Goal: Information Seeking & Learning: Learn about a topic

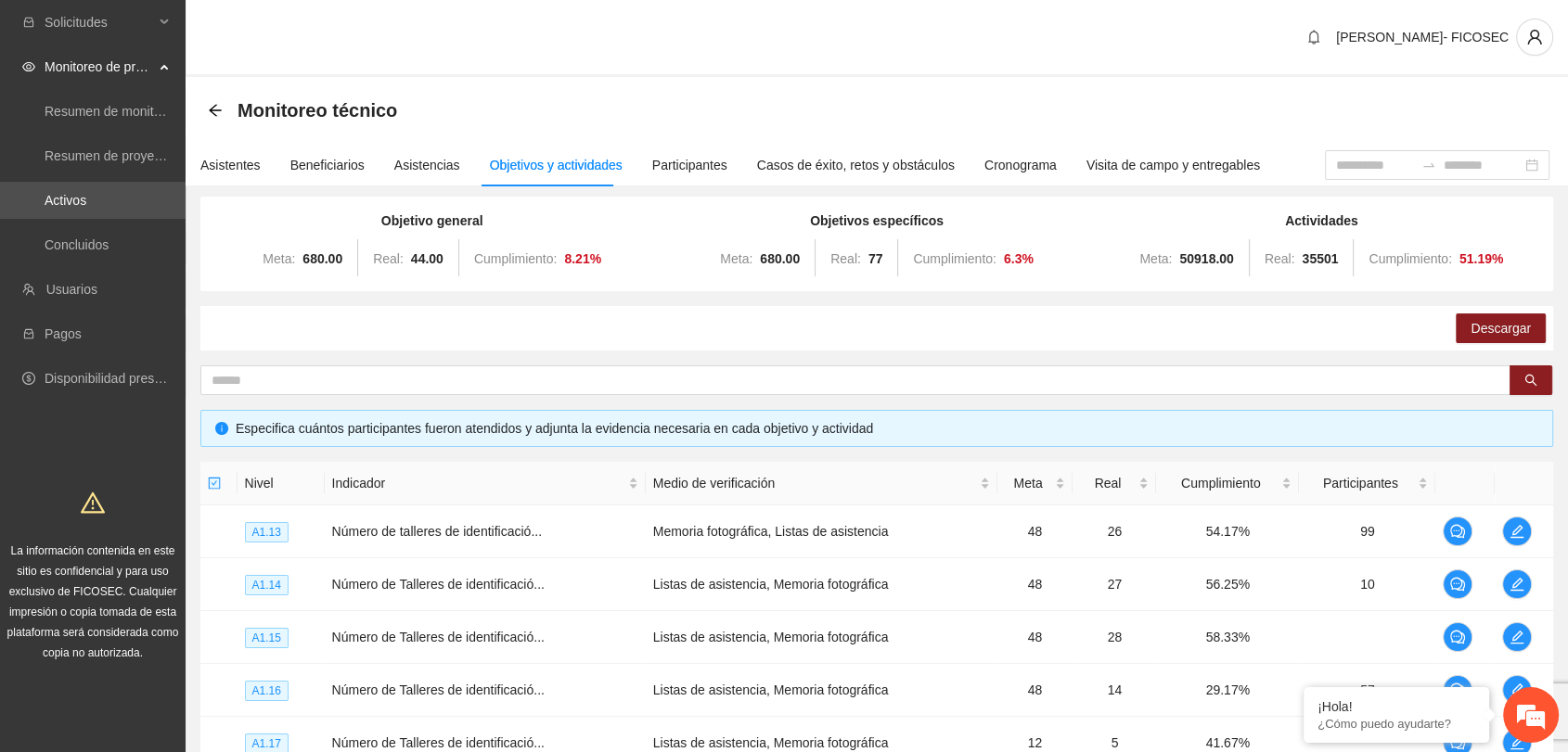
click at [478, 36] on div "[PERSON_NAME]- FICOSEC" at bounding box center [877, 38] width 1383 height 77
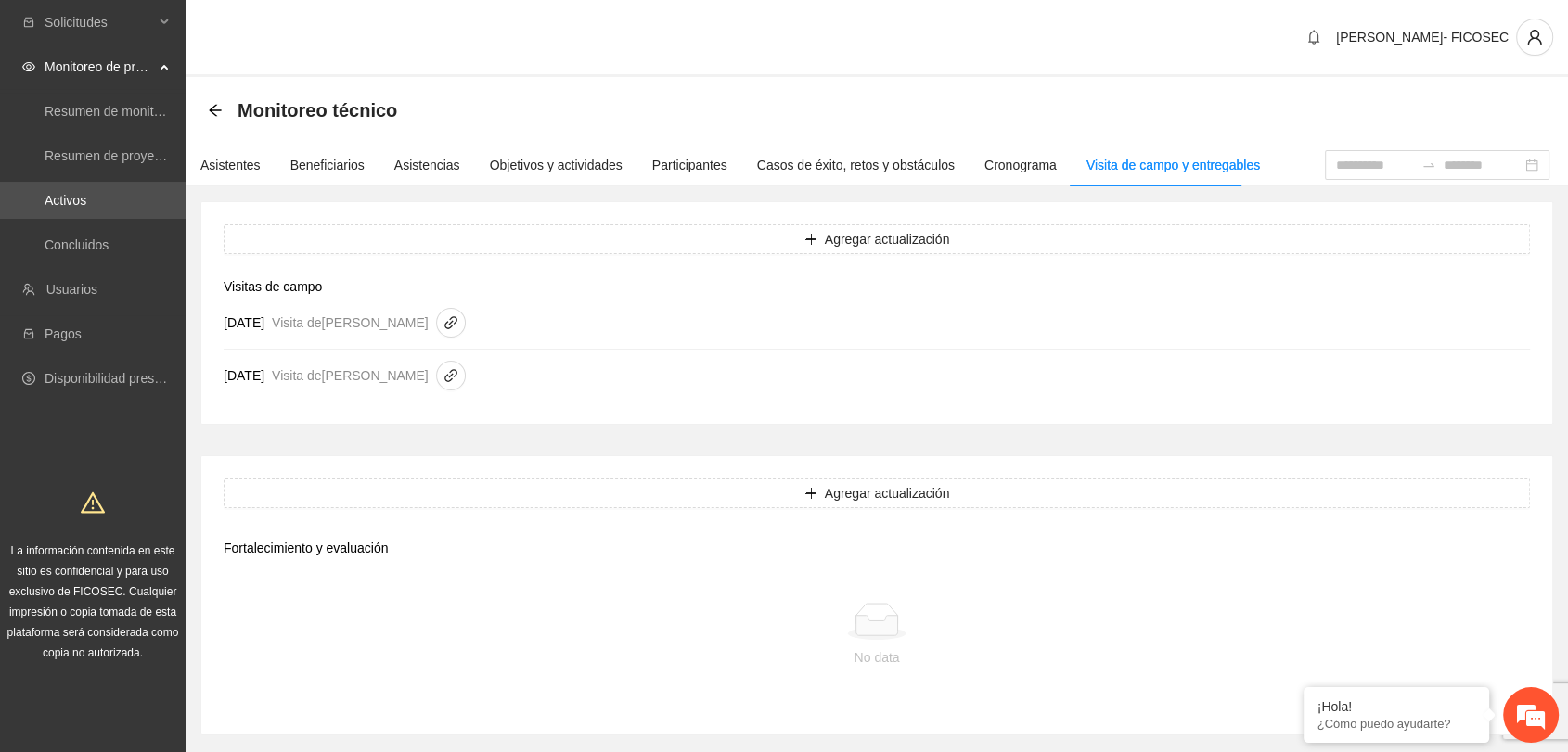
click at [461, 50] on div "[PERSON_NAME]- FICOSEC" at bounding box center [877, 38] width 1383 height 77
click at [399, 57] on div "[PERSON_NAME]- FICOSEC" at bounding box center [877, 38] width 1383 height 77
click at [637, 80] on div "Monitoreo técnico" at bounding box center [877, 111] width 1383 height 67
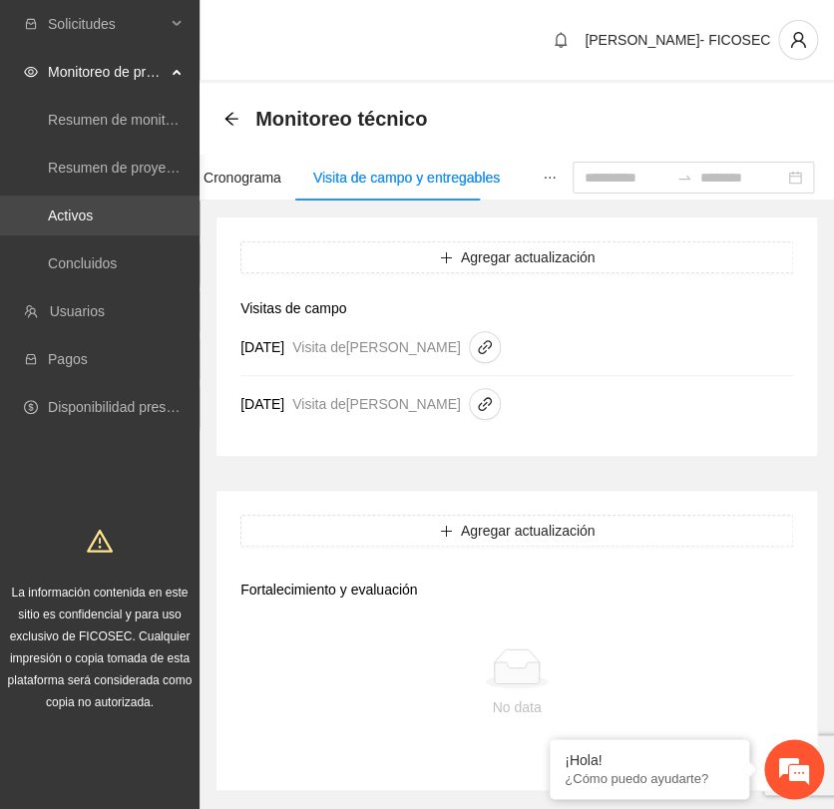
click at [86, 223] on link "Activos" at bounding box center [70, 216] width 45 height 16
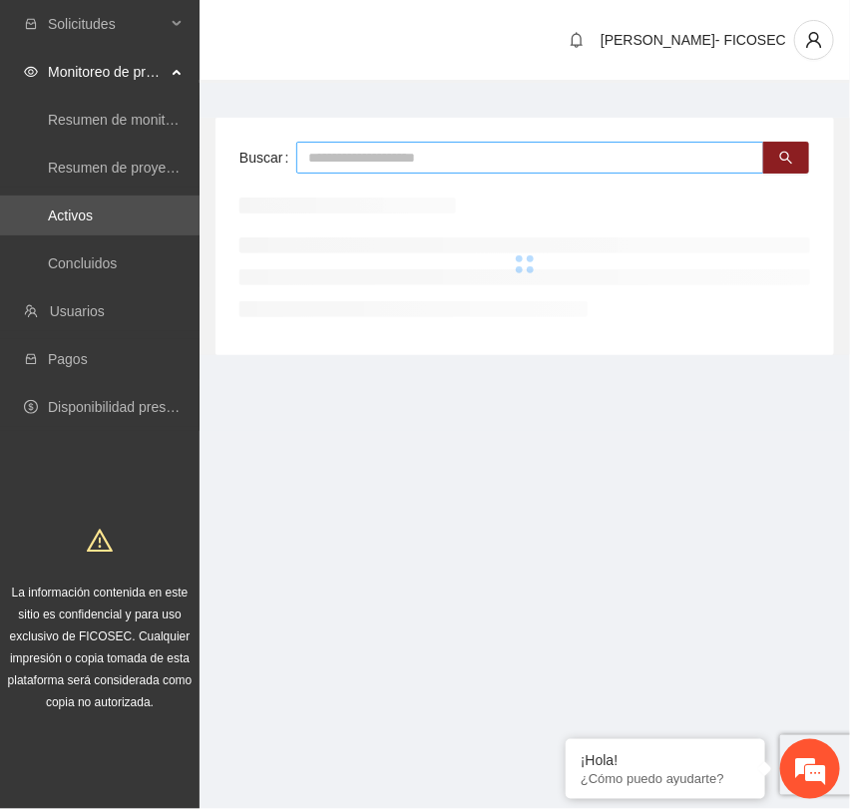
click at [401, 153] on input "text" at bounding box center [530, 158] width 468 height 32
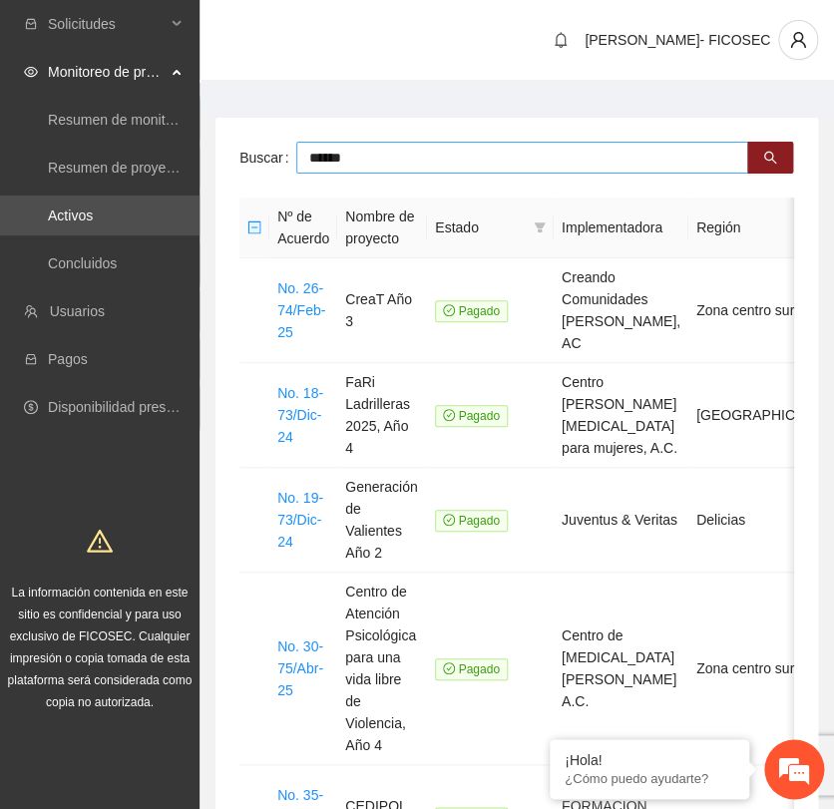
type input "******"
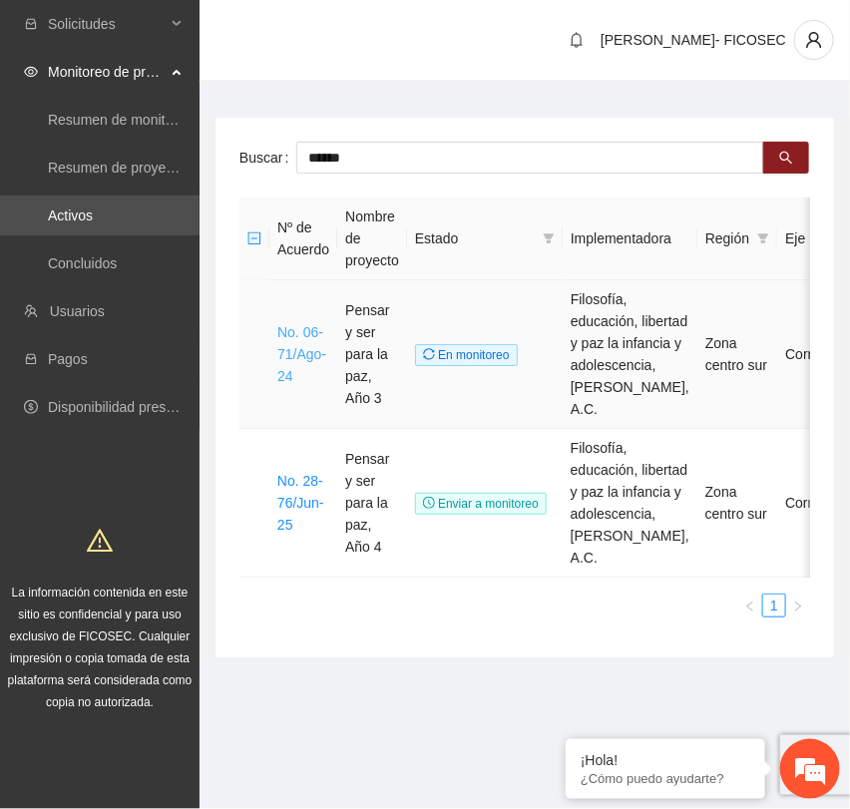
click at [299, 332] on link "No. 06-71/Ago-24" at bounding box center [301, 354] width 49 height 60
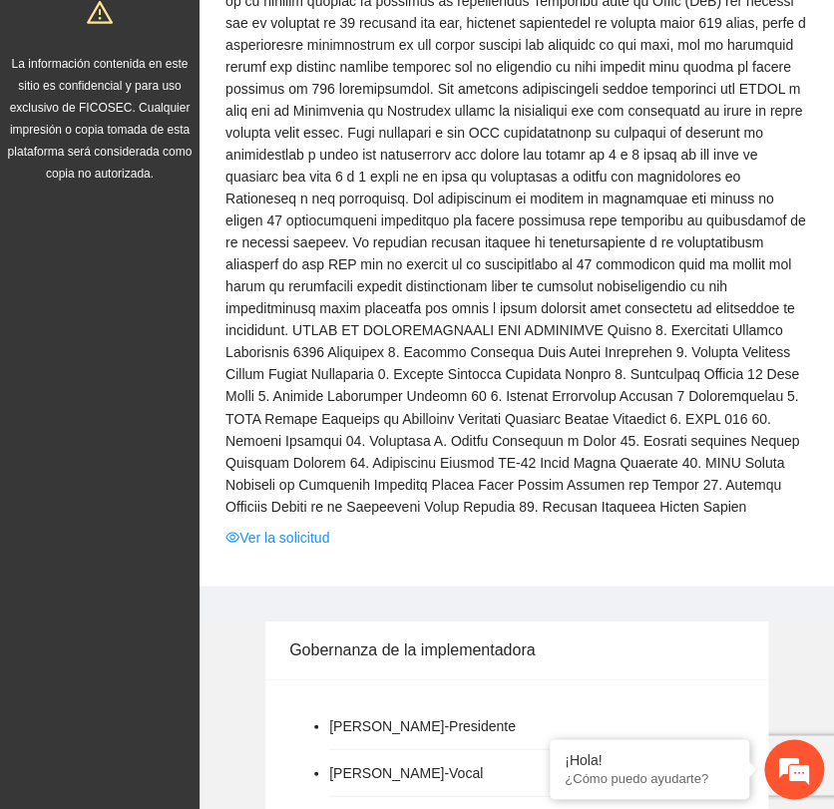
scroll to position [554, 0]
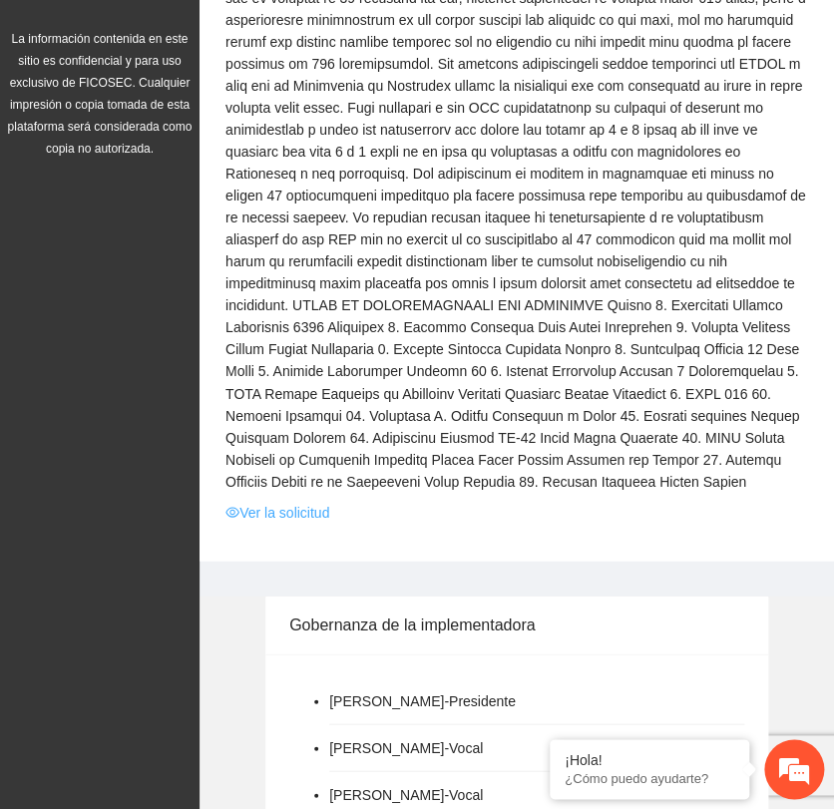
click at [293, 523] on link "Ver la solicitud" at bounding box center [277, 512] width 104 height 22
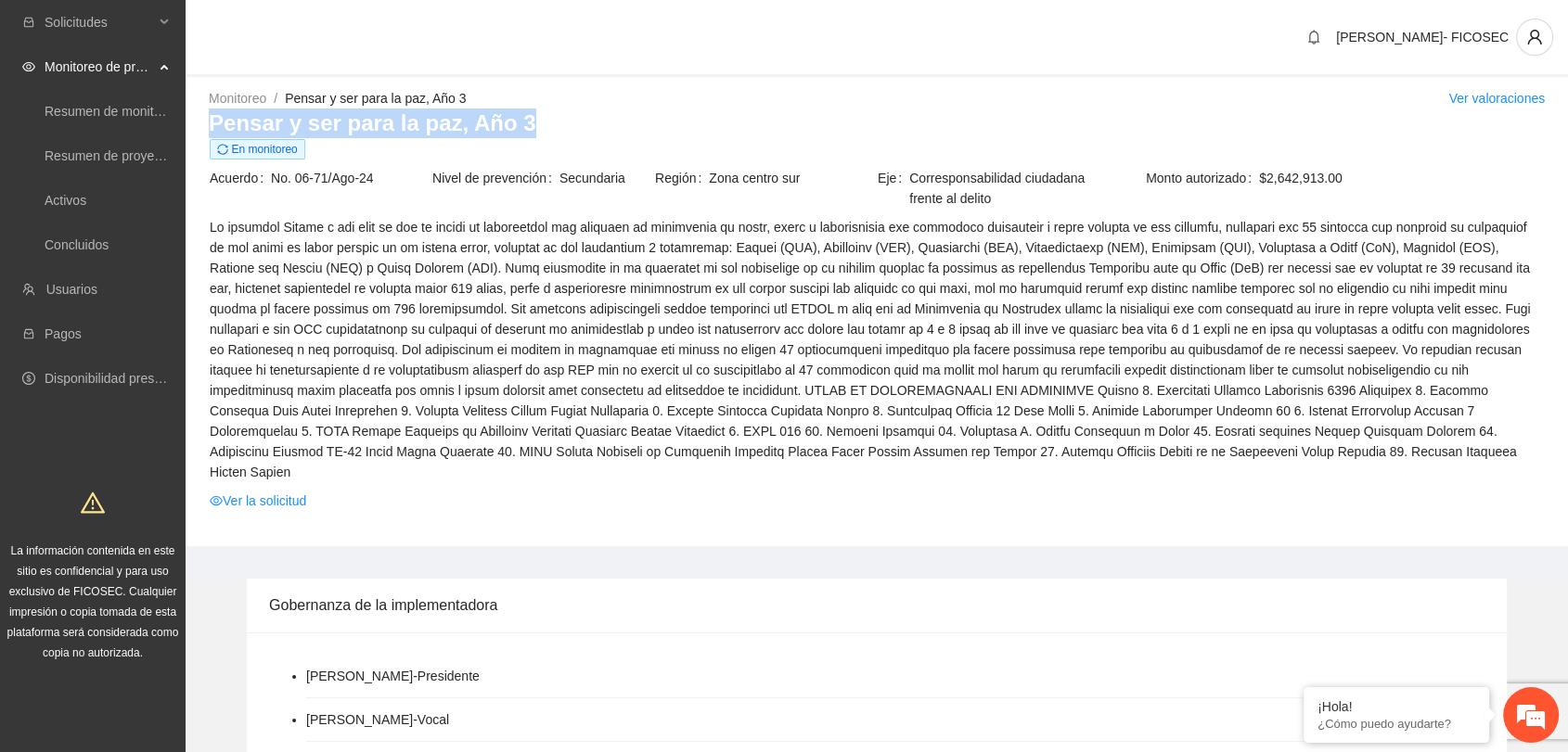
drag, startPoint x: 518, startPoint y: 124, endPoint x: 196, endPoint y: 125, distance: 322.0
click at [196, 125] on div "Monitoreo / Pensar y ser para la paz, Año 3 / Ver valoraciones Pensar y ser par…" at bounding box center [877, 317] width 1383 height 458
copy h3 "Pensar y ser para la paz, Año 3"
click at [378, 155] on span "En monitoreo" at bounding box center [876, 150] width 1335 height 20
click at [336, 104] on link "Pensar y ser para la paz, Año 3" at bounding box center [375, 99] width 181 height 15
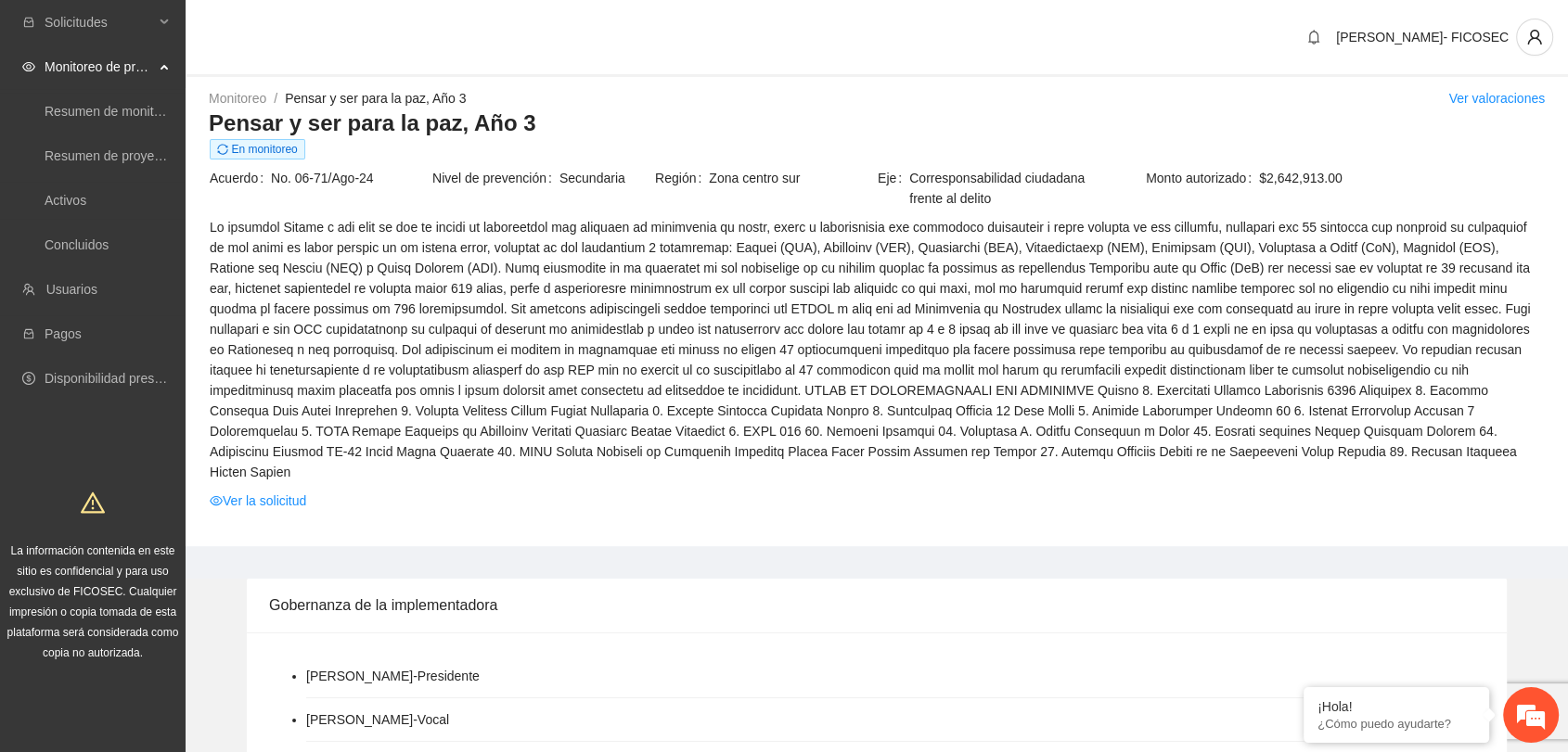
click at [520, 88] on div "Monitoreo / Pensar y ser para la paz, Año 3 / Ver valoraciones" at bounding box center [876, 99] width 1336 height 20
click at [279, 491] on link "Ver la solicitud" at bounding box center [258, 501] width 97 height 20
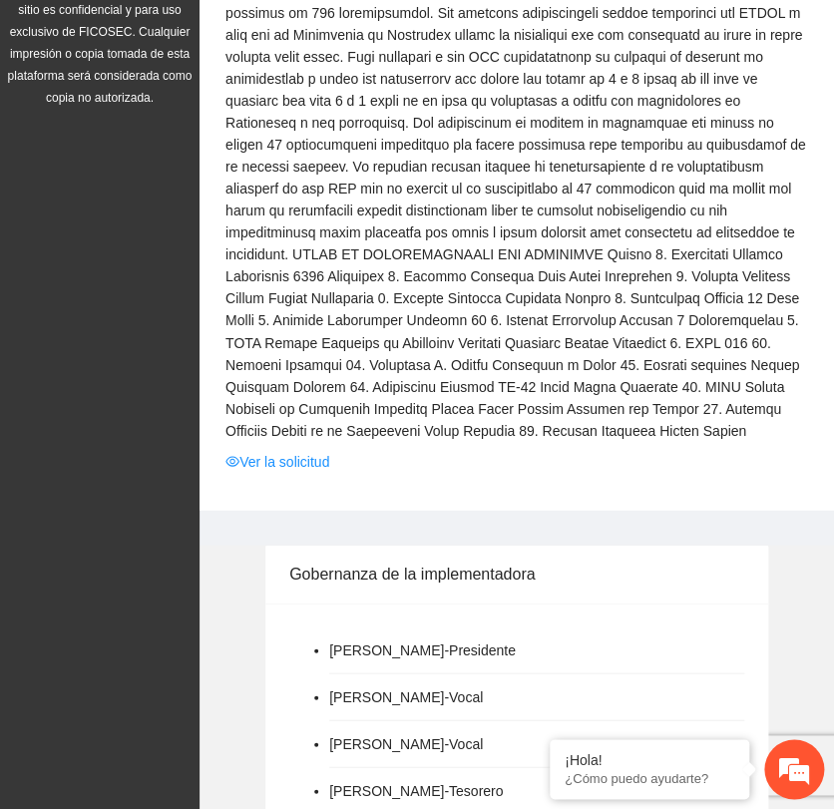
scroll to position [886, 0]
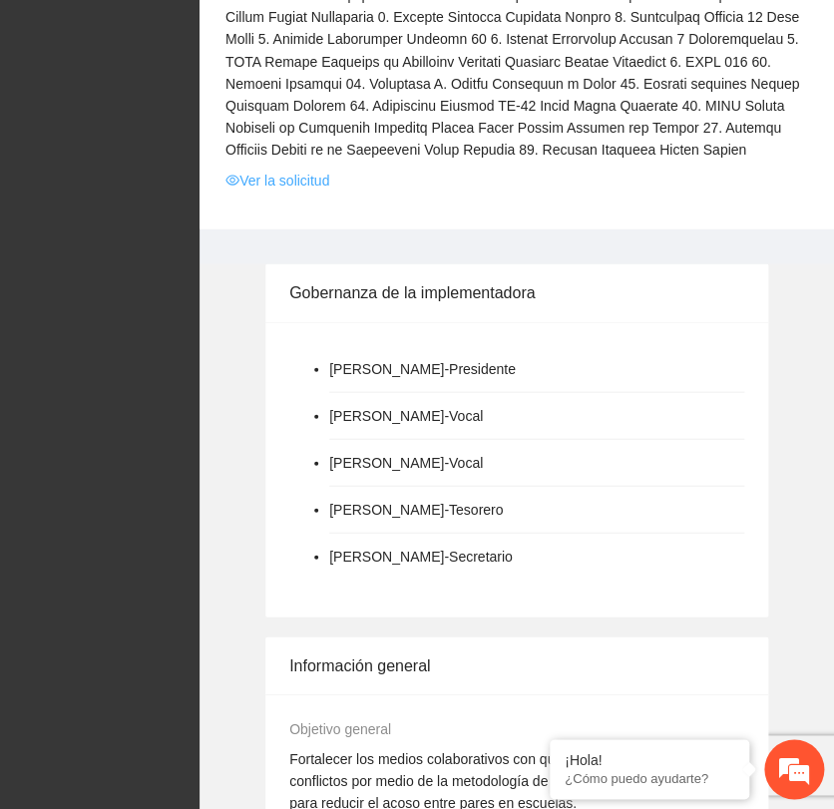
click at [277, 191] on link "Ver la solicitud" at bounding box center [277, 180] width 104 height 22
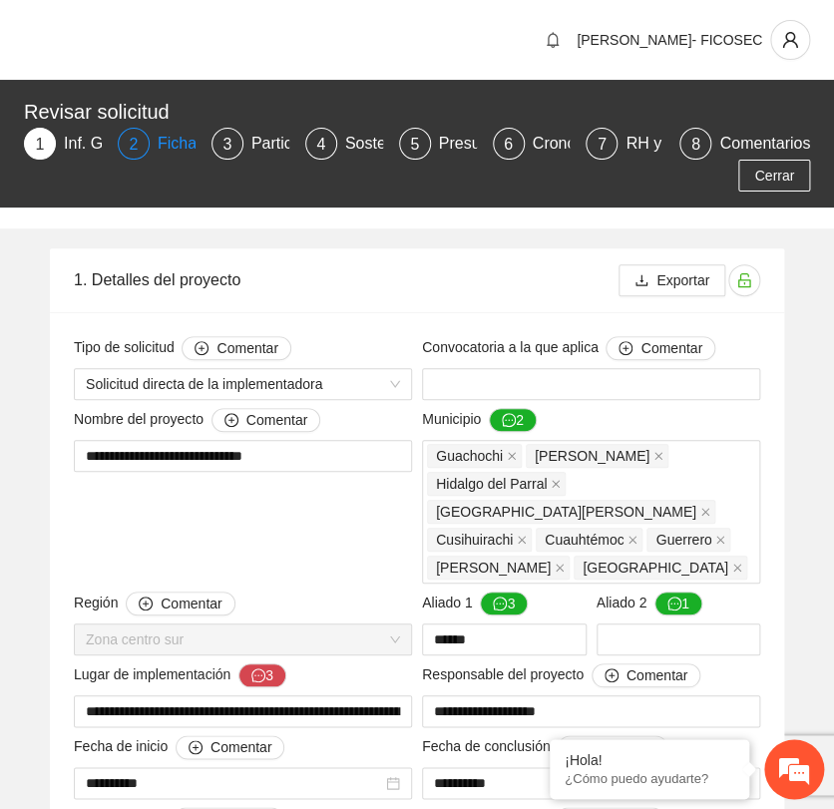
click at [168, 133] on div "Ficha T" at bounding box center [192, 144] width 69 height 32
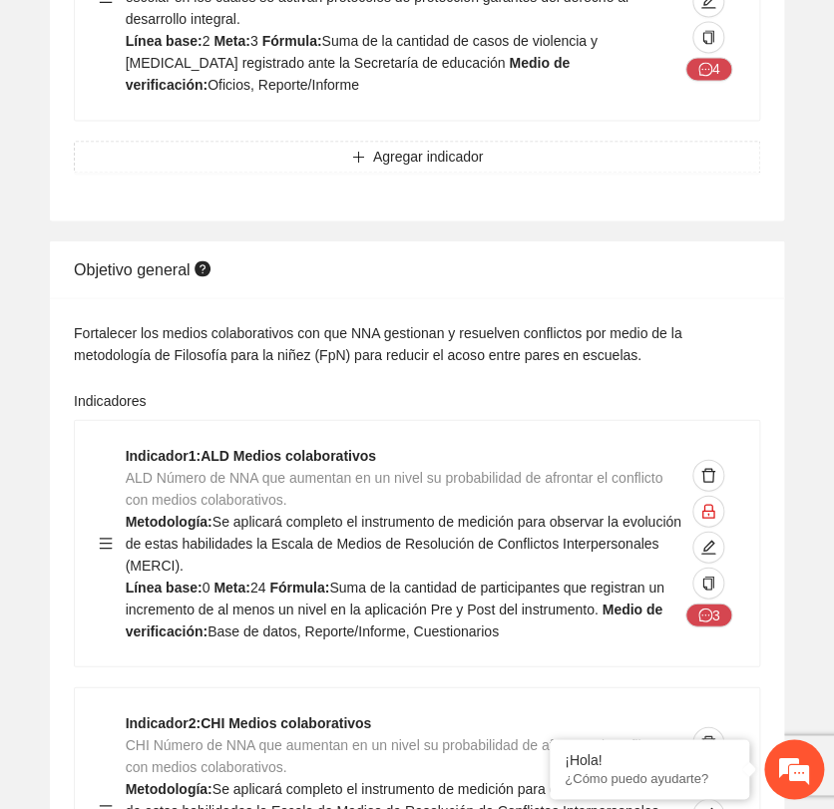
scroll to position [2770, 0]
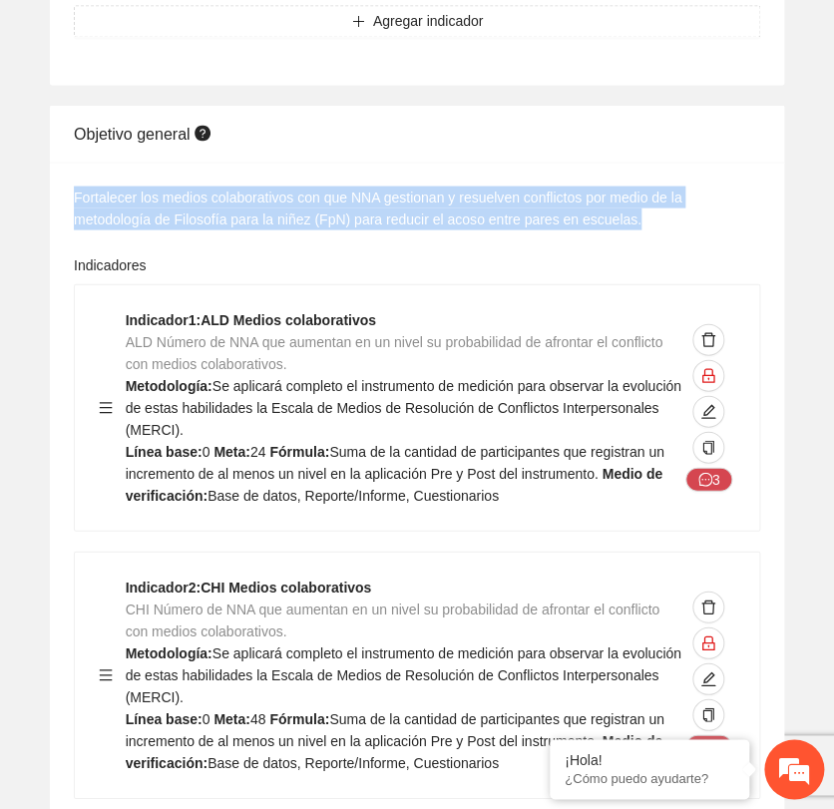
drag, startPoint x: 71, startPoint y: 171, endPoint x: 644, endPoint y: 196, distance: 574.2
copy div "Fortalecer los medios colaborativos con que NNA gestionan y resuelven conflicto…"
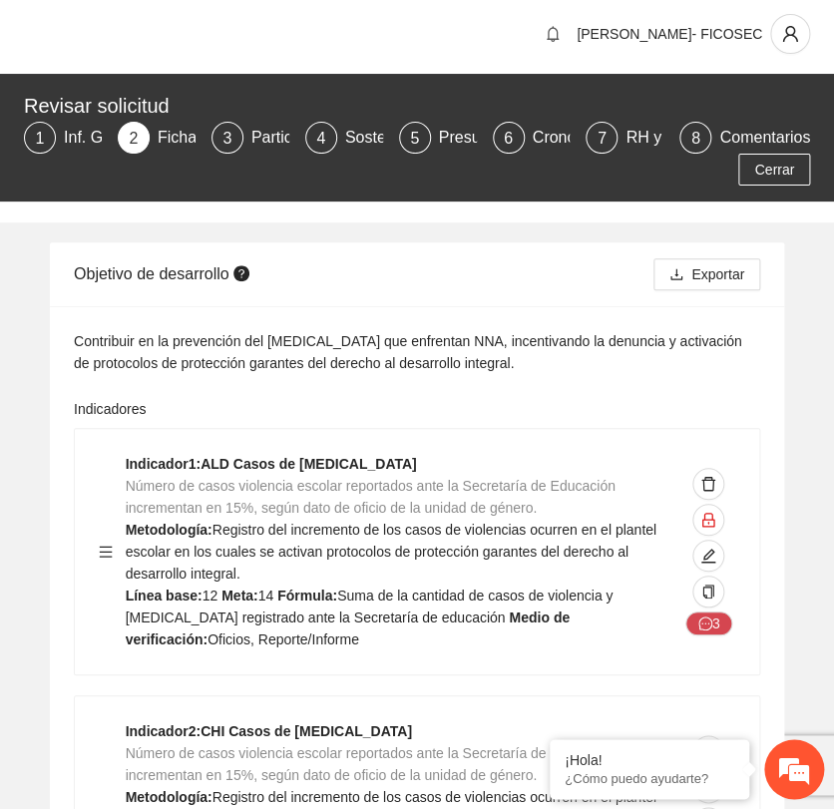
scroll to position [0, 0]
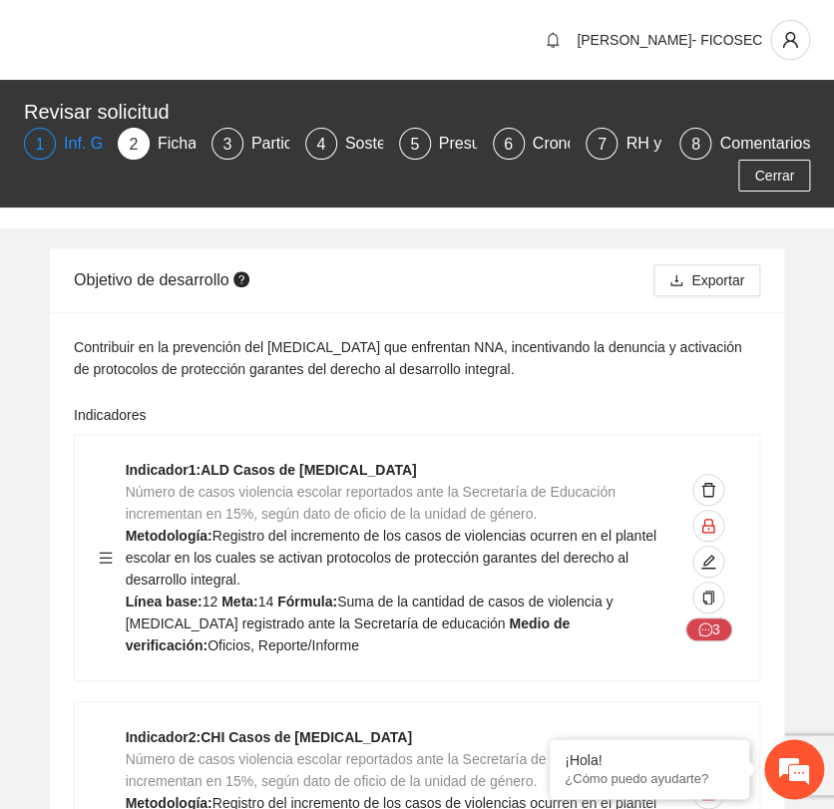
click at [64, 143] on div "Inf. General" at bounding box center [114, 144] width 100 height 32
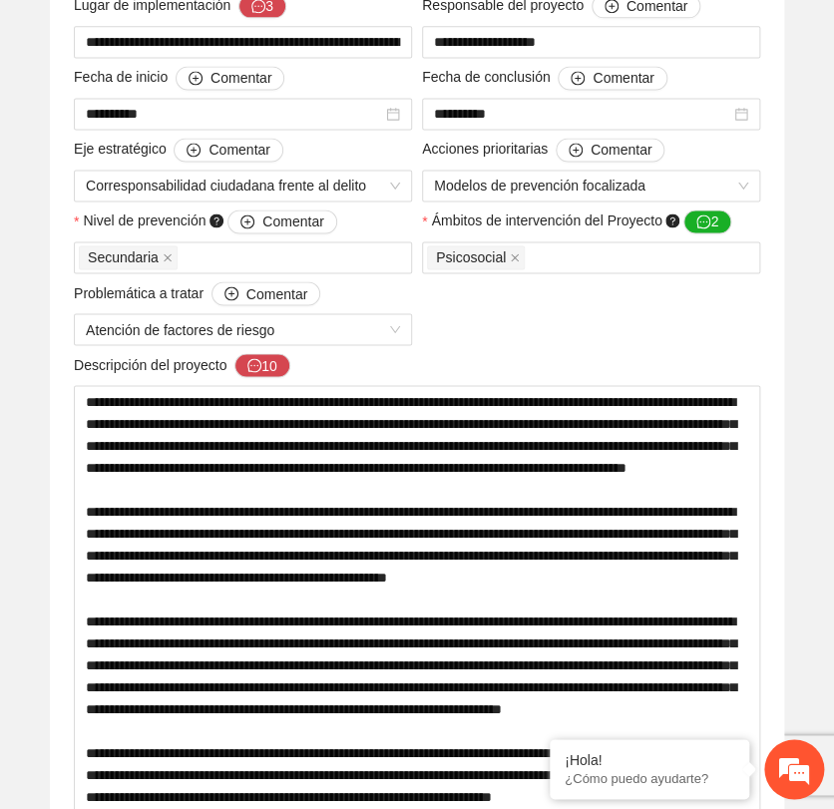
scroll to position [678, 0]
